Goal: Information Seeking & Learning: Learn about a topic

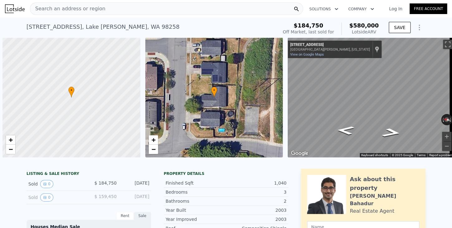
scroll to position [0, 2]
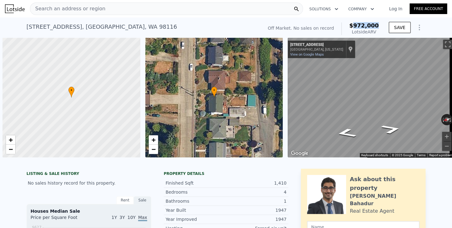
scroll to position [0, 2]
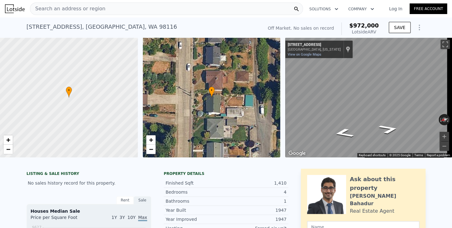
drag, startPoint x: 68, startPoint y: 15, endPoint x: 66, endPoint y: 12, distance: 3.4
click at [67, 13] on div "Search an address or region Solutions Company Open main menu Log In Free Account" at bounding box center [226, 8] width 442 height 15
click at [60, 7] on span "Search an address or region" at bounding box center [67, 8] width 75 height 7
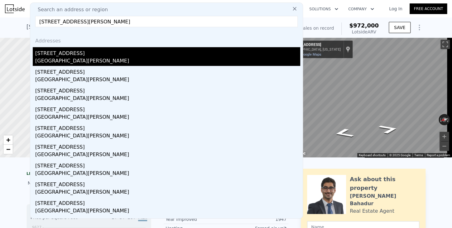
type input "1125 87th Ave SE, Lake Stevens, WA 98258"
click at [37, 56] on div "[STREET_ADDRESS]" at bounding box center [167, 52] width 265 height 10
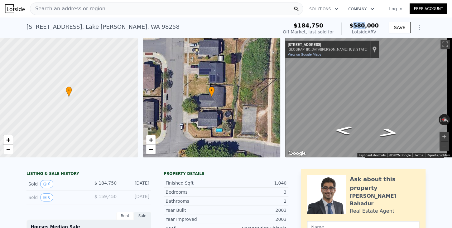
drag, startPoint x: 358, startPoint y: 25, endPoint x: 379, endPoint y: 24, distance: 20.6
click at [379, 24] on div "$184,750 Off Market, last sold for $580,000 Lotside ARV" at bounding box center [330, 28] width 101 height 17
